Goal: Information Seeking & Learning: Learn about a topic

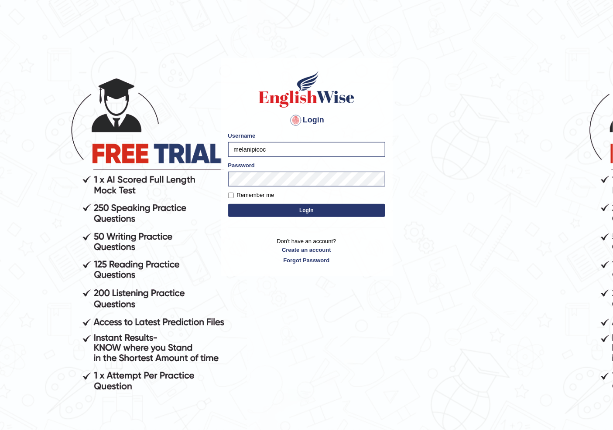
drag, startPoint x: 289, startPoint y: 149, endPoint x: 185, endPoint y: 148, distance: 104.2
click at [185, 148] on body "Login Please fix the following errors: Username melanipicoc Password Remember m…" at bounding box center [306, 246] width 613 height 430
type input "NIELE"
click at [146, 170] on body "Login Please fix the following errors: Username NIELE Password Remember me Logi…" at bounding box center [306, 246] width 613 height 430
click at [228, 204] on button "Login" at bounding box center [306, 210] width 157 height 13
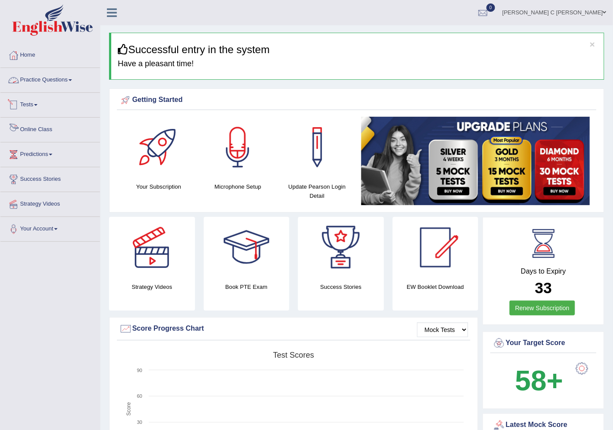
click at [57, 115] on li "Tests Take Practice Sectional Test Take Mock Test History" at bounding box center [49, 105] width 99 height 25
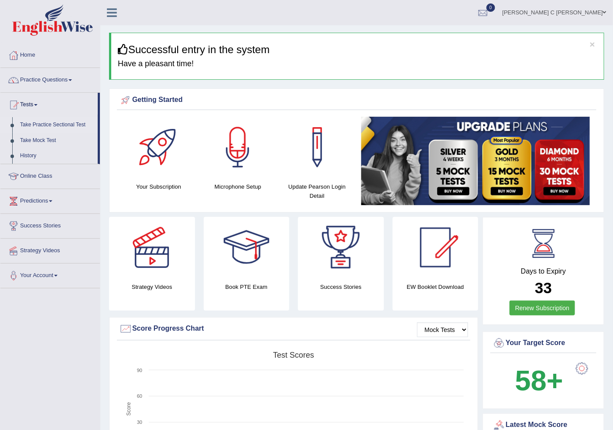
click at [61, 121] on link "Take Practice Sectional Test" at bounding box center [57, 125] width 82 height 16
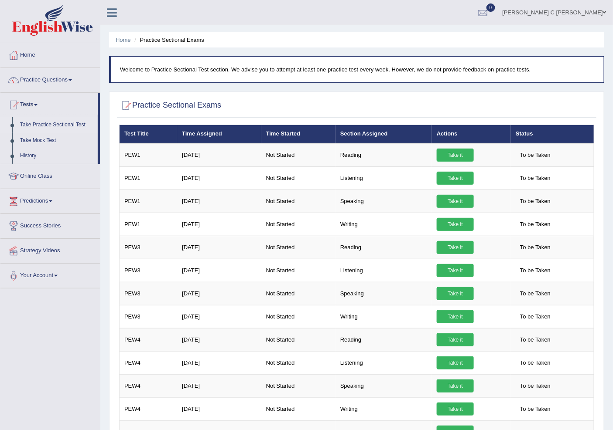
click at [59, 125] on link "Take Practice Sectional Test" at bounding box center [57, 125] width 82 height 16
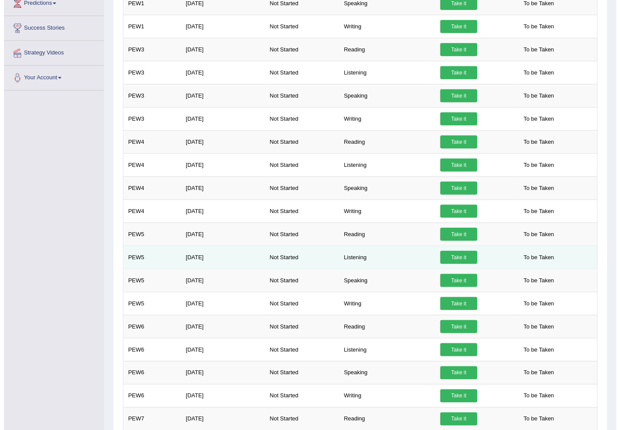
scroll to position [4, 0]
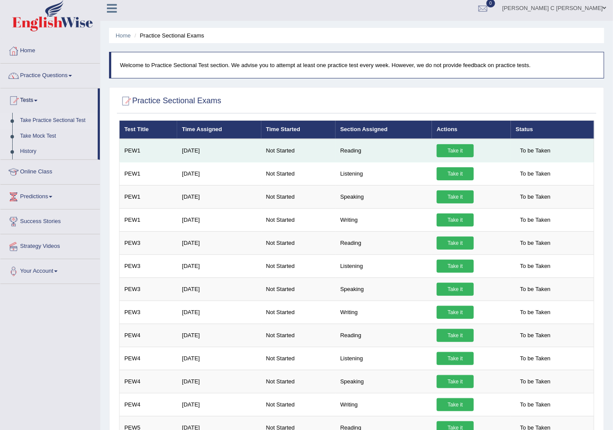
click at [443, 154] on link "Take it" at bounding box center [454, 150] width 37 height 13
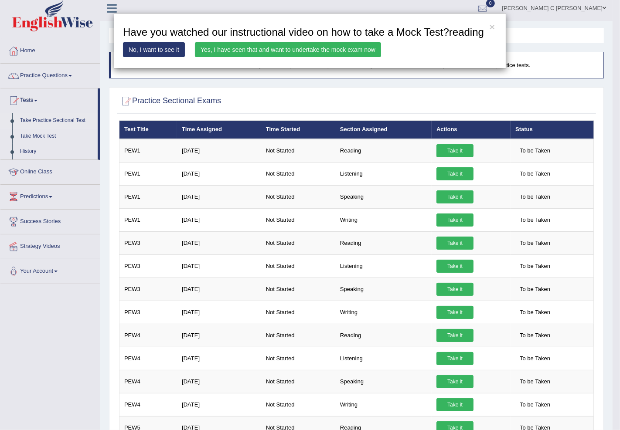
click at [269, 51] on link "Yes, I have seen that and want to undertake the mock exam now" at bounding box center [288, 49] width 186 height 15
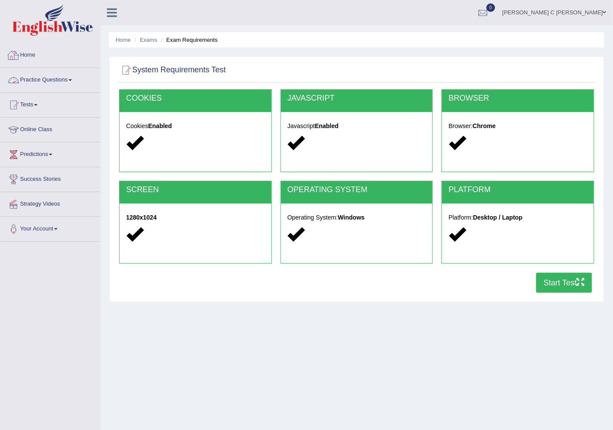
click at [22, 62] on link "Home" at bounding box center [49, 54] width 99 height 22
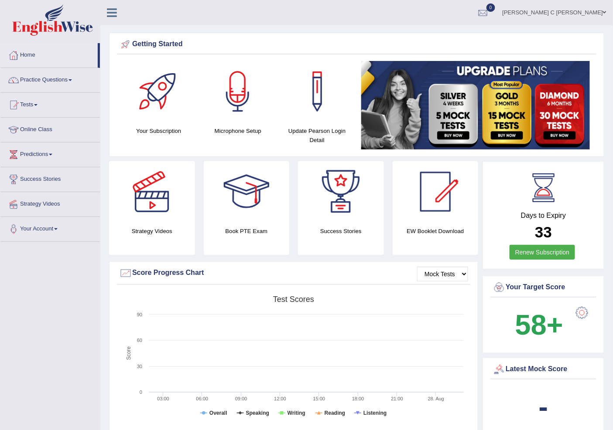
click at [55, 84] on link "Practice Questions" at bounding box center [49, 79] width 99 height 22
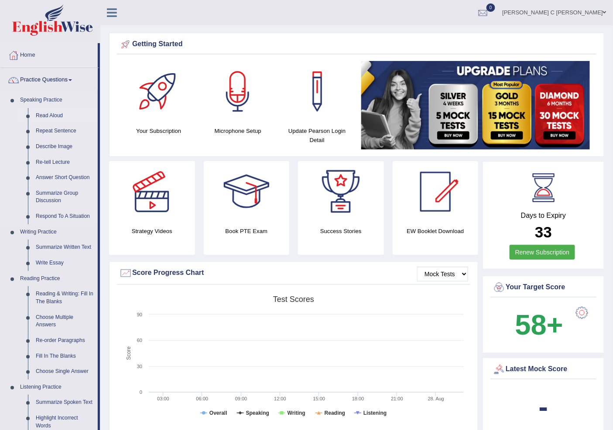
click at [56, 116] on link "Read Aloud" at bounding box center [65, 116] width 66 height 16
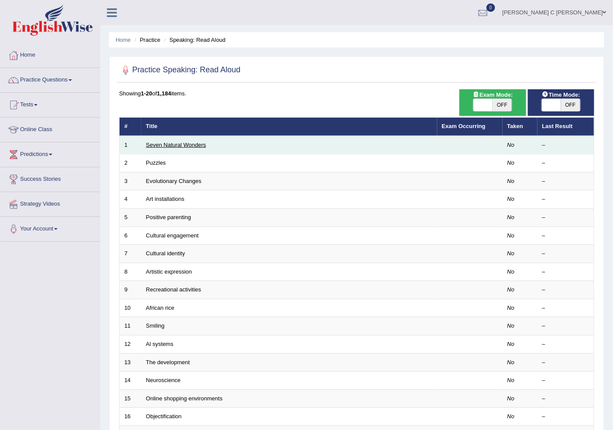
click at [179, 144] on link "Seven Natural Wonders" at bounding box center [176, 145] width 60 height 7
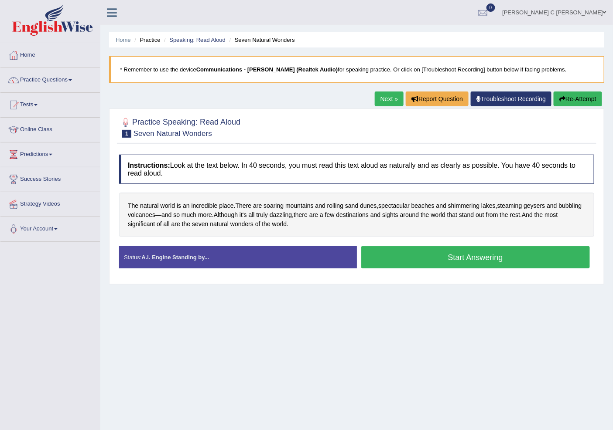
click at [478, 257] on button "Start Answering" at bounding box center [475, 257] width 229 height 22
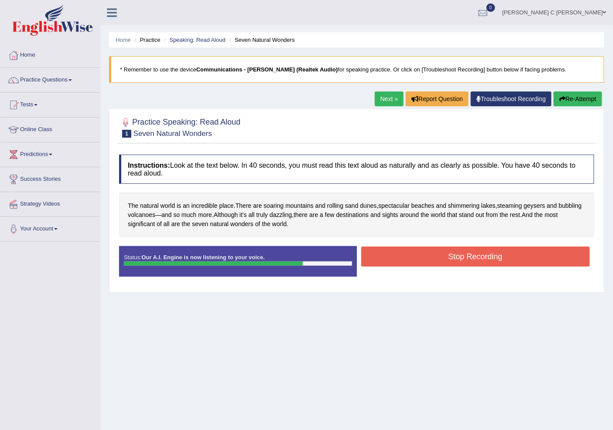
click at [476, 256] on button "Stop Recording" at bounding box center [475, 257] width 229 height 20
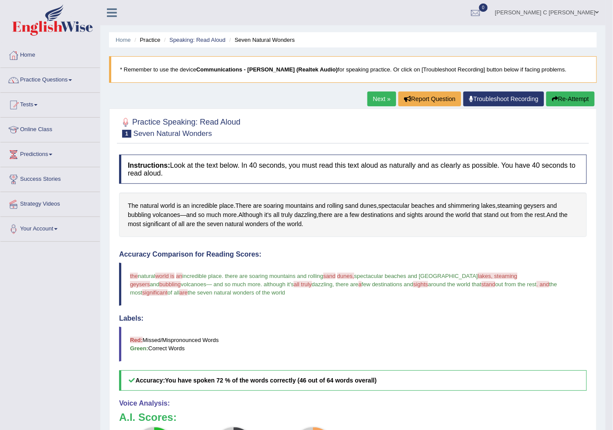
click at [382, 104] on link "Next »" at bounding box center [381, 99] width 29 height 15
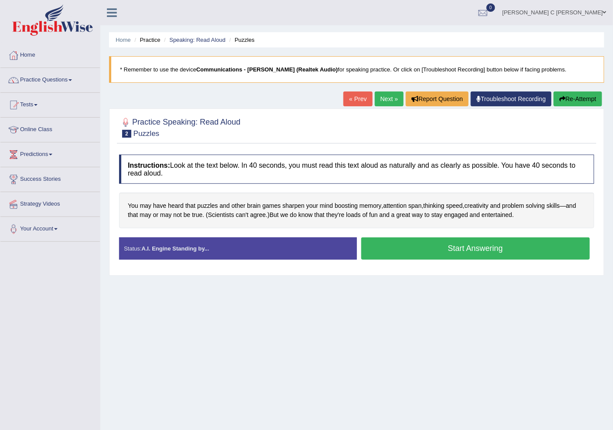
click at [382, 253] on button "Start Answering" at bounding box center [475, 249] width 229 height 22
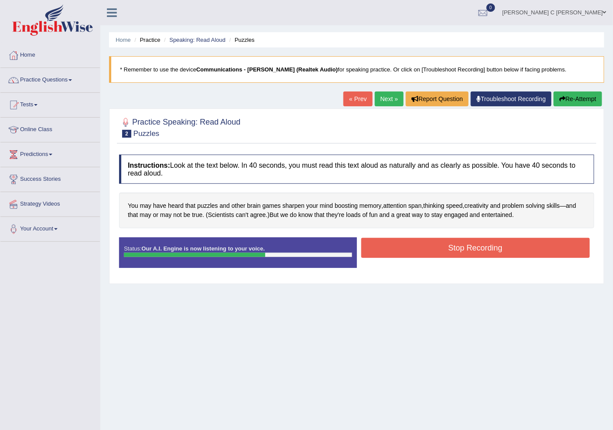
click at [565, 106] on button "Re-Attempt" at bounding box center [577, 99] width 48 height 15
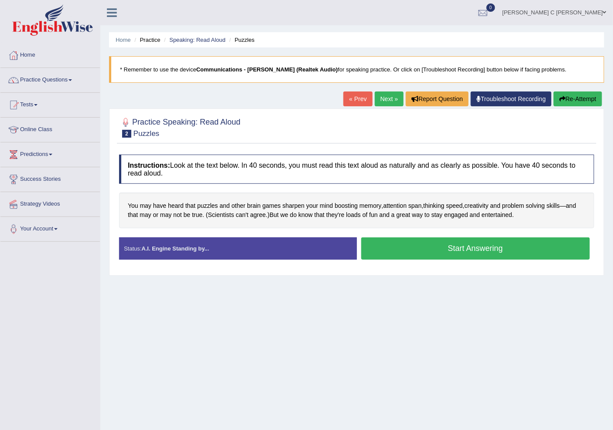
click at [457, 247] on button "Start Answering" at bounding box center [475, 249] width 229 height 22
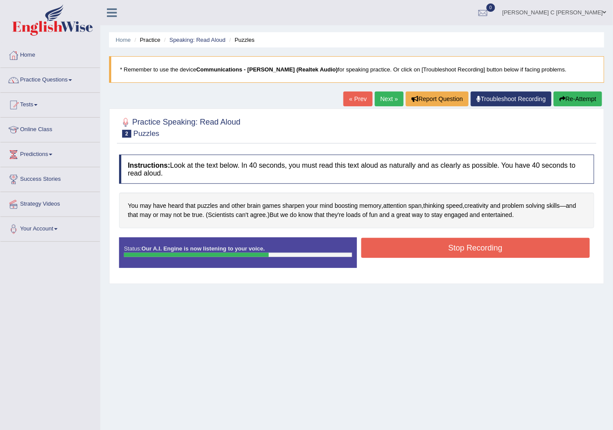
click at [453, 242] on button "Stop Recording" at bounding box center [475, 248] width 229 height 20
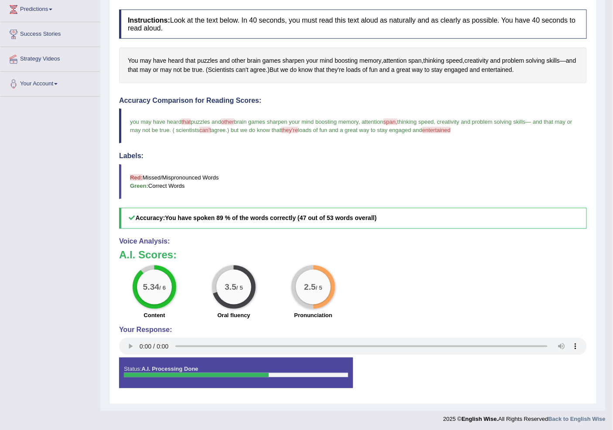
scroll to position [48, 0]
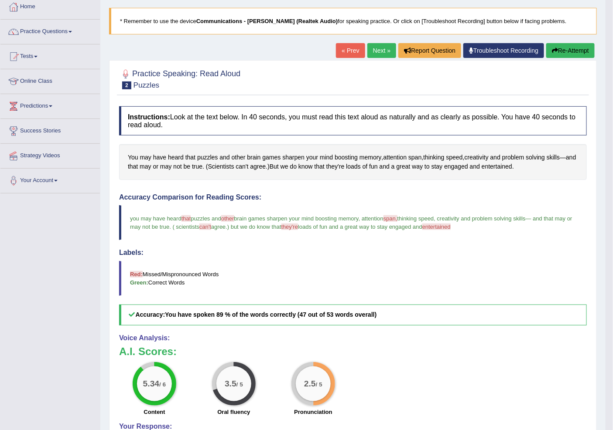
click at [375, 50] on link "Next »" at bounding box center [381, 50] width 29 height 15
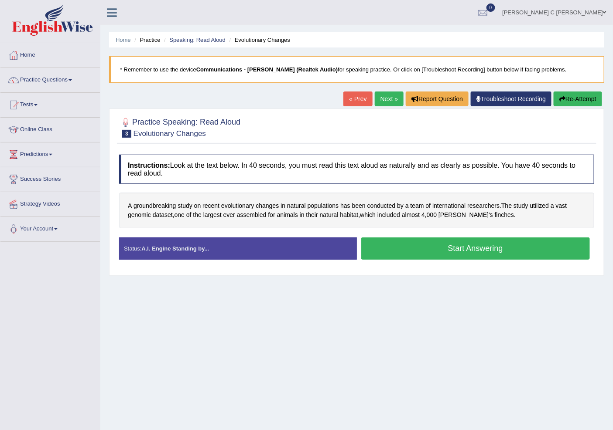
click at [467, 251] on button "Start Answering" at bounding box center [475, 249] width 229 height 22
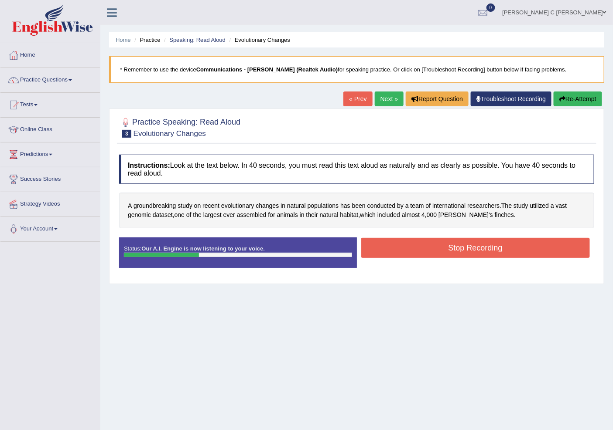
click at [579, 96] on button "Re-Attempt" at bounding box center [577, 99] width 48 height 15
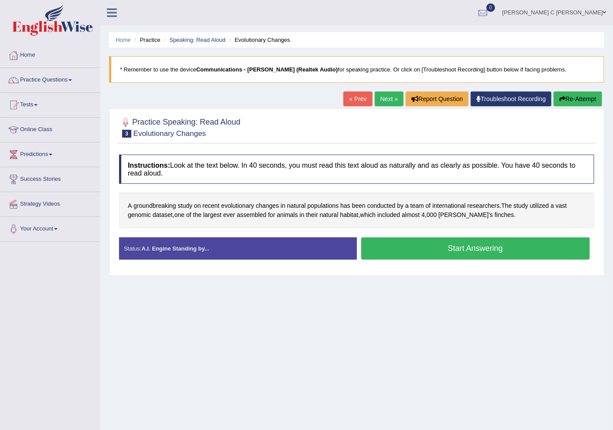
click at [506, 248] on button "Start Answering" at bounding box center [475, 249] width 229 height 22
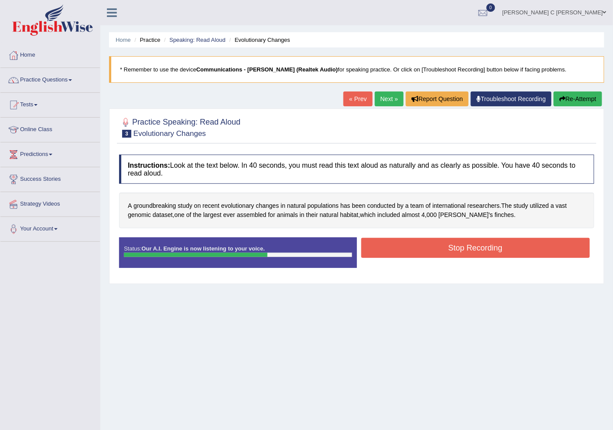
click at [522, 247] on button "Stop Recording" at bounding box center [475, 248] width 229 height 20
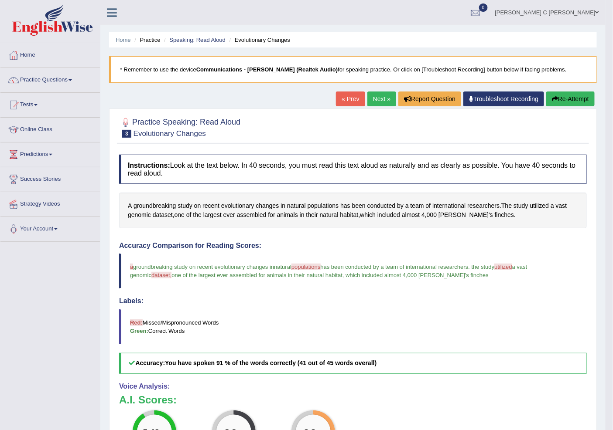
click at [372, 99] on link "Next »" at bounding box center [381, 99] width 29 height 15
